Goal: Task Accomplishment & Management: Manage account settings

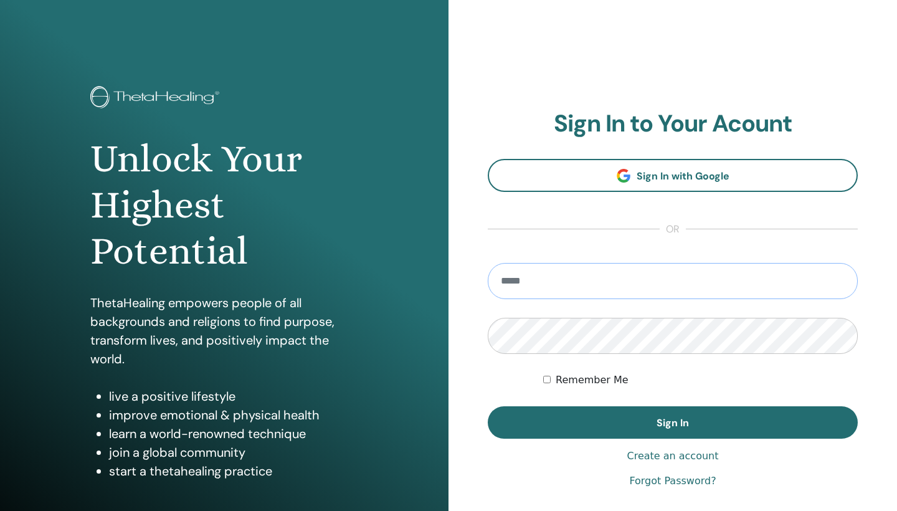
type input "**********"
click at [673, 423] on button "Sign In" at bounding box center [673, 422] width 370 height 32
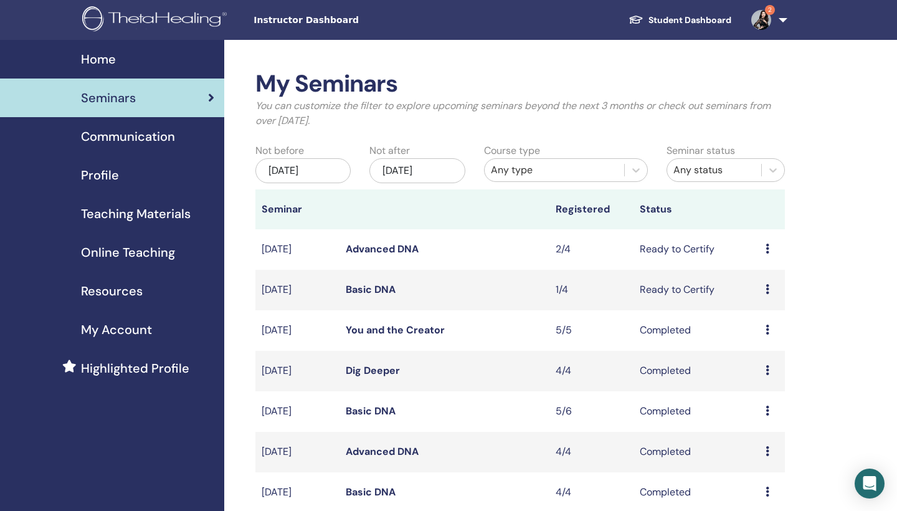
click at [378, 252] on link "Advanced DNA" at bounding box center [382, 248] width 73 height 13
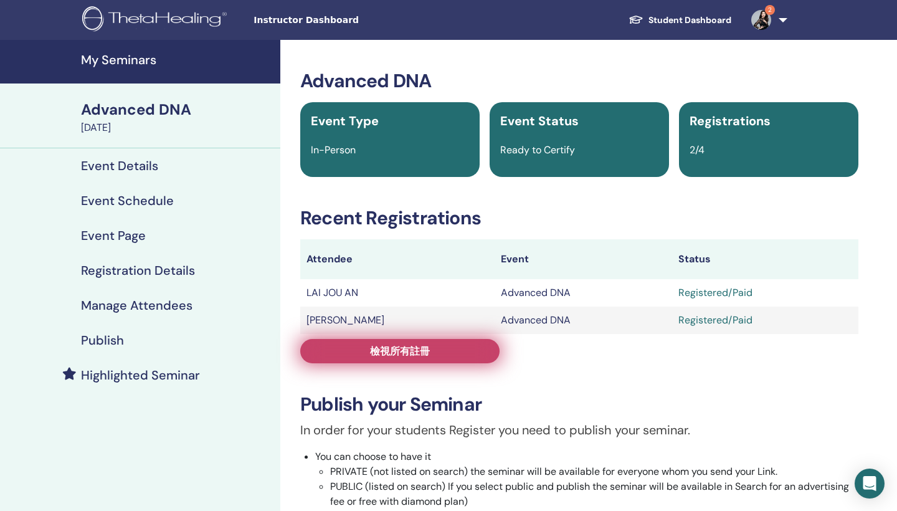
click at [396, 351] on span "檢視所有註冊" at bounding box center [400, 351] width 60 height 13
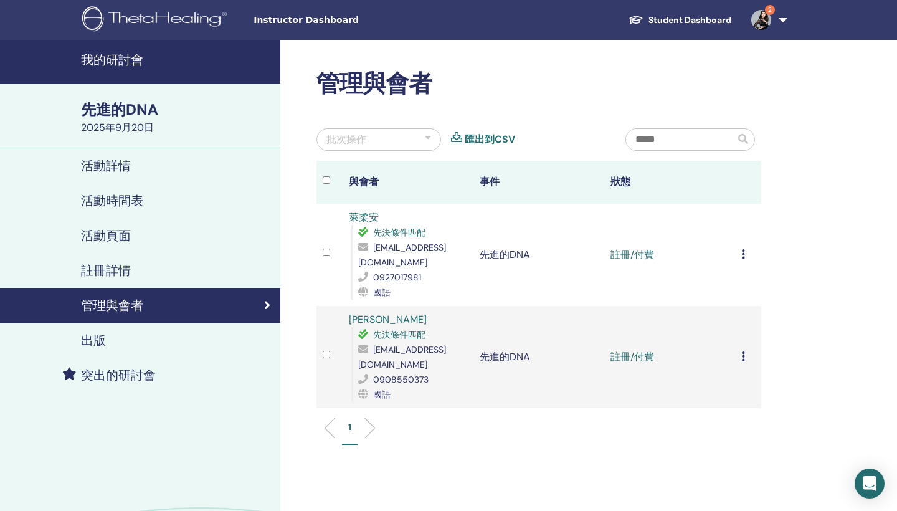
click at [745, 255] on div "取消註冊 不要自動認證 標記為已付款 標記為未付款 標記為缺席 完成並認證 下載證書" at bounding box center [749, 254] width 14 height 15
click at [736, 361] on p "完成並認證" at bounding box center [745, 359] width 60 height 15
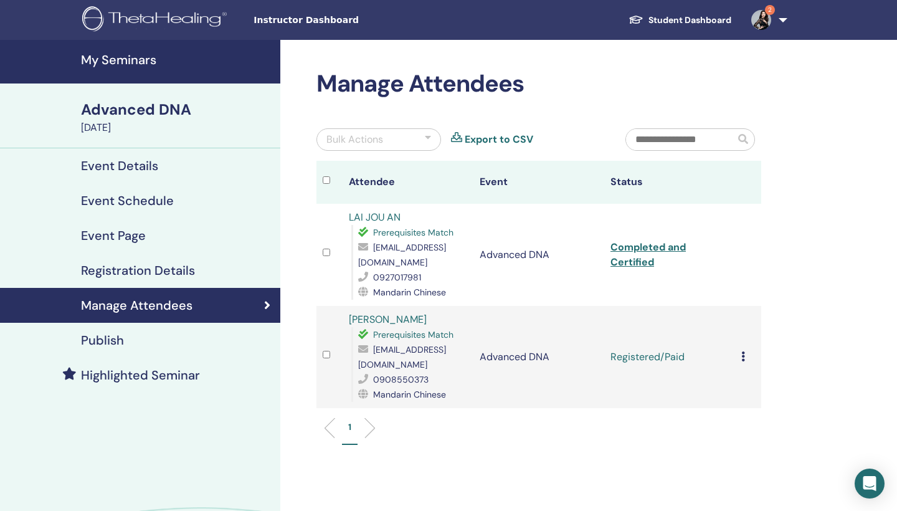
click at [736, 361] on td "Cancel Registration Do not auto-certify Mark as Paid Mark as Unpaid Mark as Abs…" at bounding box center [748, 357] width 26 height 102
click at [742, 361] on icon at bounding box center [744, 356] width 4 height 10
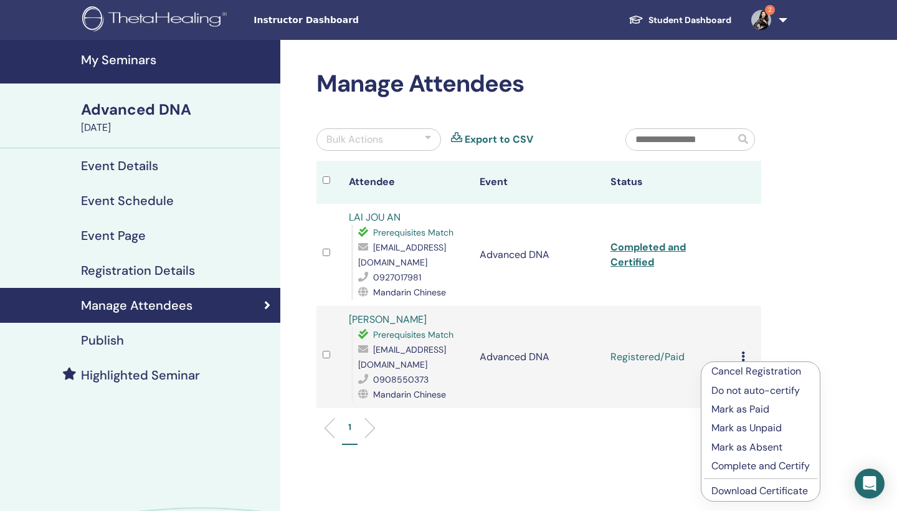
click at [735, 467] on p "Complete and Certify" at bounding box center [761, 466] width 98 height 15
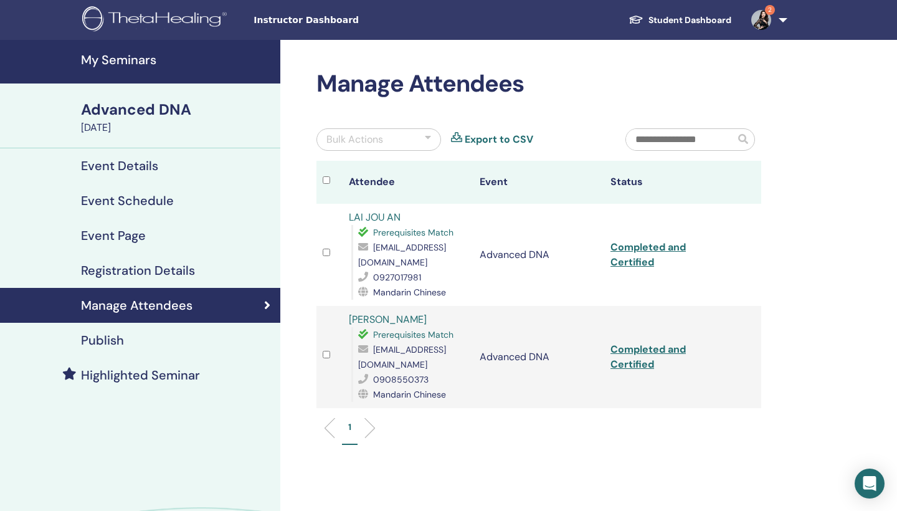
click at [170, 16] on img at bounding box center [156, 20] width 149 height 28
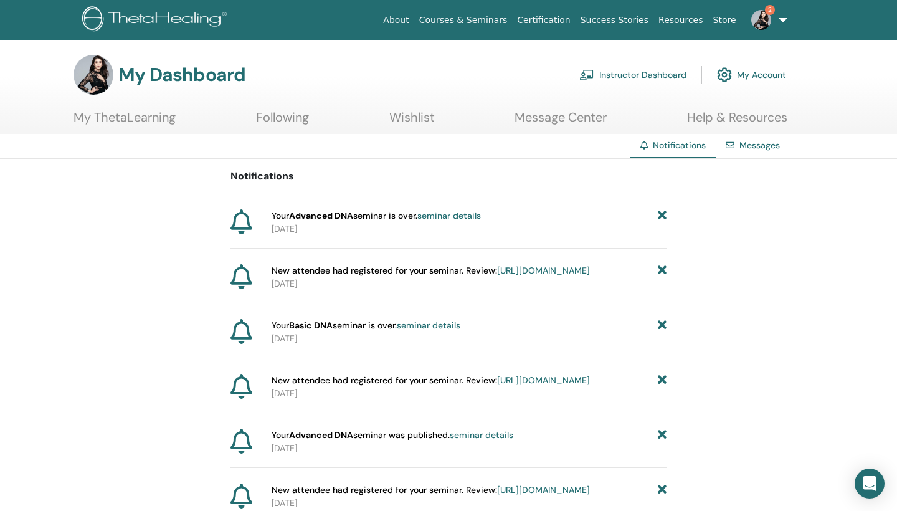
click at [646, 79] on link "Instructor Dashboard" at bounding box center [633, 74] width 107 height 27
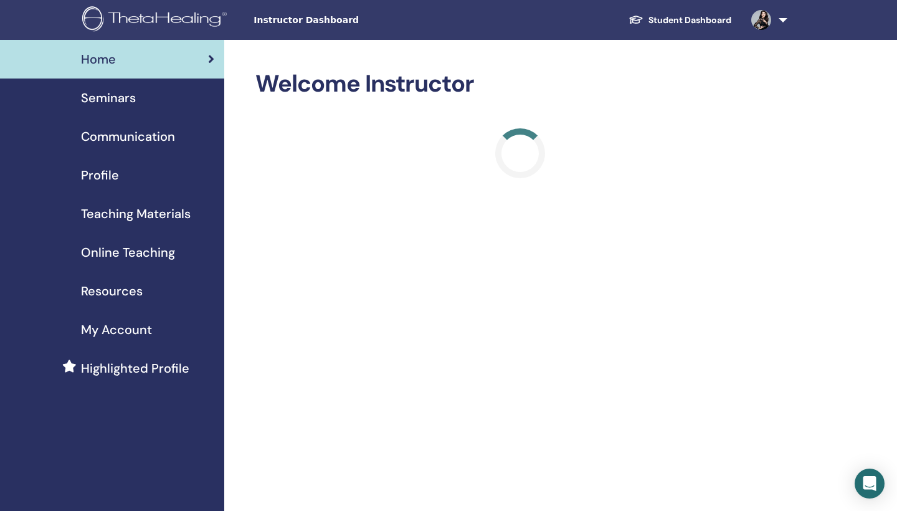
click at [107, 107] on link "Seminars" at bounding box center [112, 98] width 224 height 39
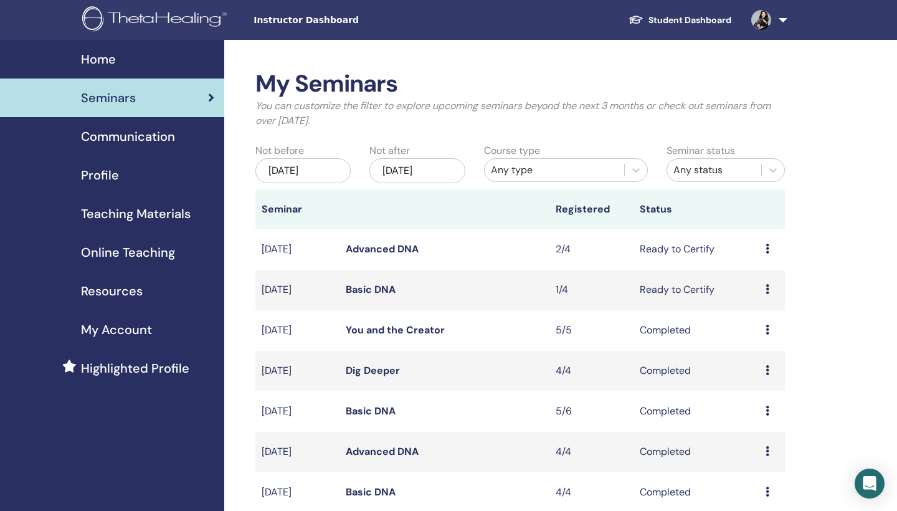
click at [360, 290] on link "Basic DNA" at bounding box center [371, 289] width 50 height 13
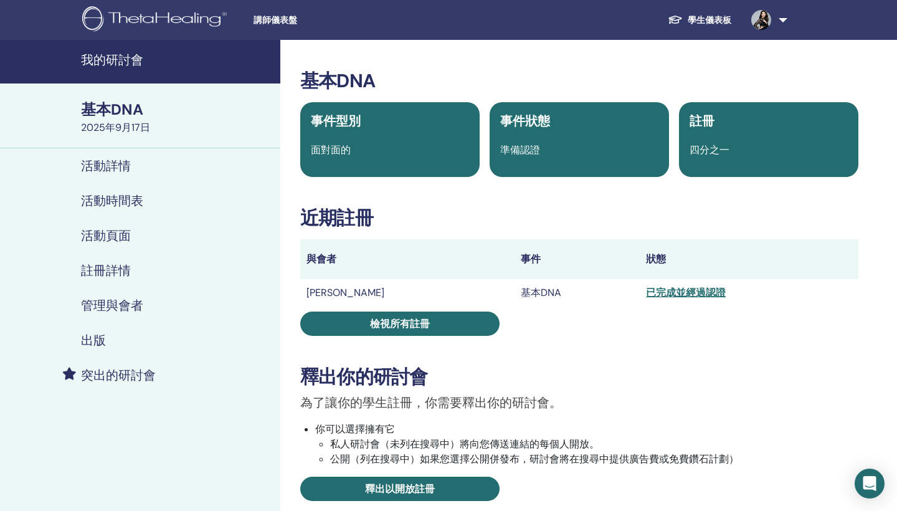
click at [696, 23] on link "學生儀表板" at bounding box center [700, 20] width 84 height 23
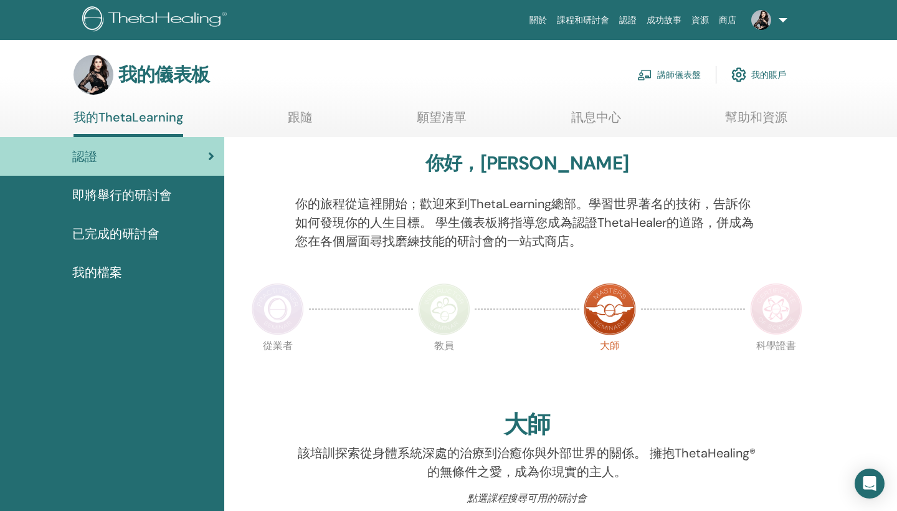
click at [667, 76] on link "講師儀表盤" at bounding box center [670, 74] width 64 height 27
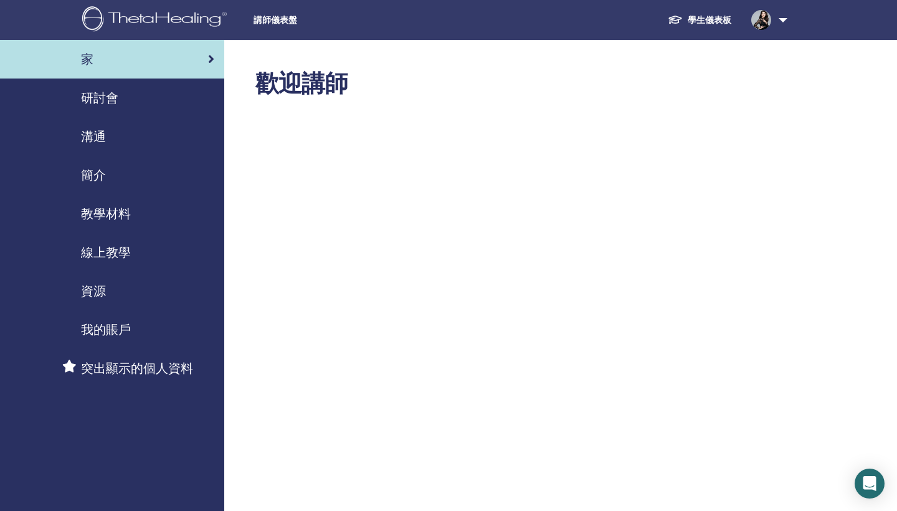
click at [117, 97] on span "研討會" at bounding box center [99, 97] width 37 height 19
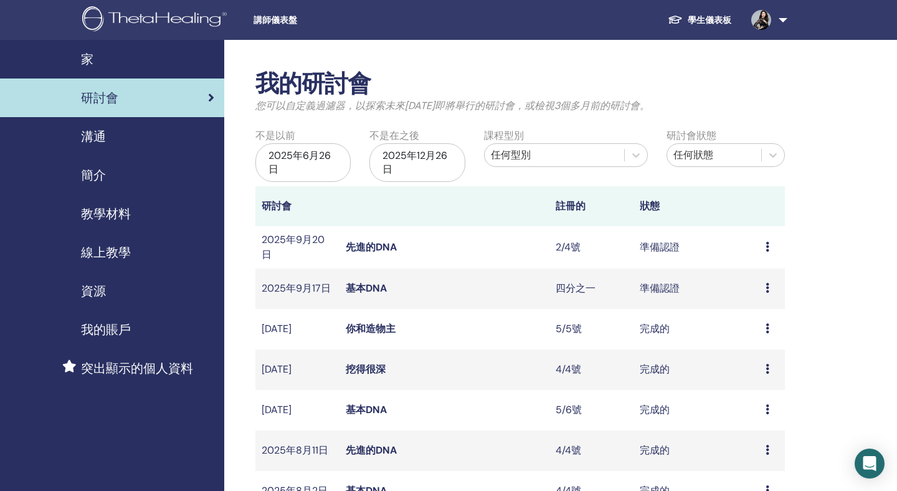
click at [377, 244] on link "先進的DNA" at bounding box center [371, 247] width 51 height 13
